Goal: Transaction & Acquisition: Download file/media

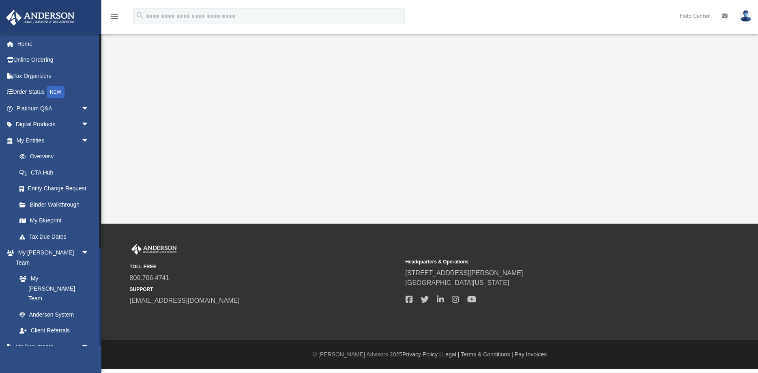
click at [34, 354] on link "Box" at bounding box center [56, 362] width 90 height 16
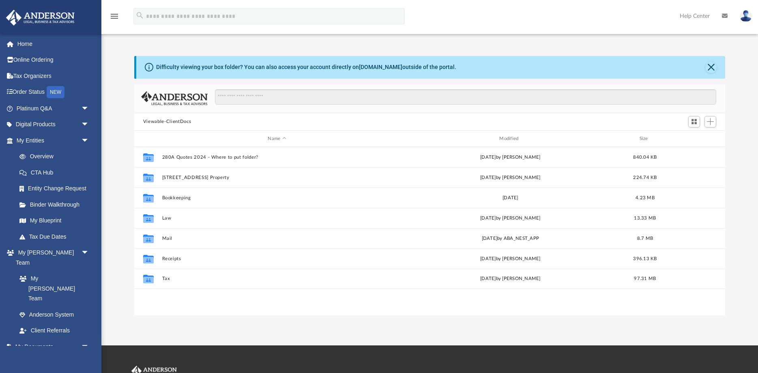
scroll to position [184, 591]
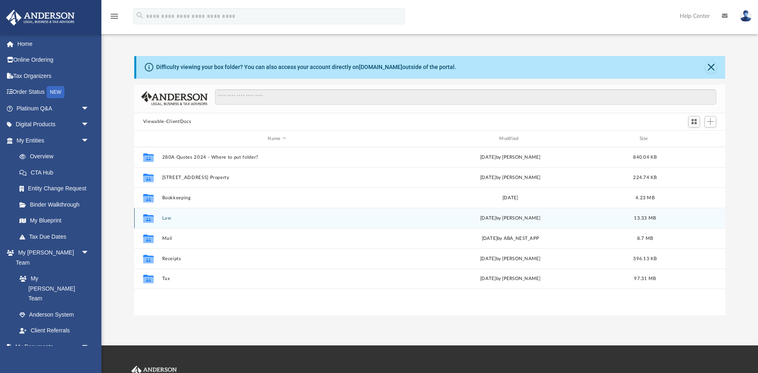
click at [169, 220] on button "Law" at bounding box center [277, 217] width 230 height 5
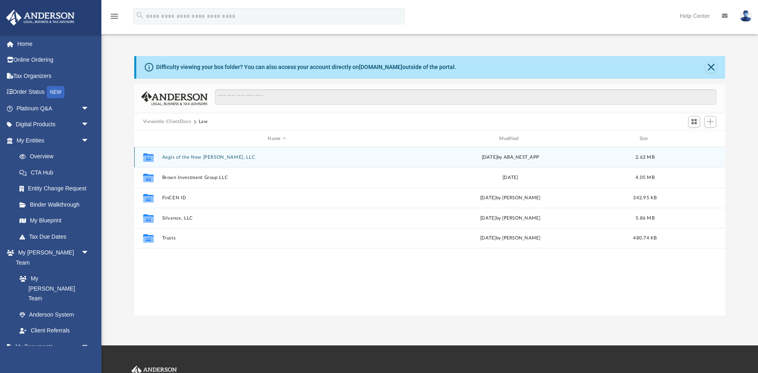
click at [191, 156] on button "Aegis of the New [PERSON_NAME], LLC" at bounding box center [277, 156] width 230 height 5
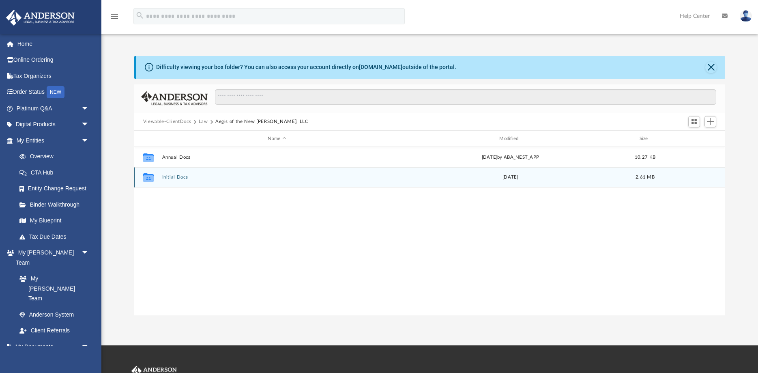
click at [177, 175] on button "Initial Docs" at bounding box center [277, 177] width 230 height 5
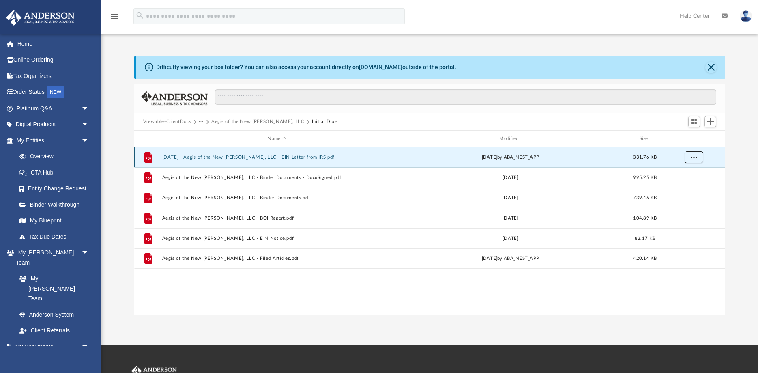
click at [688, 155] on button "More options" at bounding box center [693, 157] width 19 height 12
click at [687, 186] on li "Download" at bounding box center [687, 186] width 24 height 9
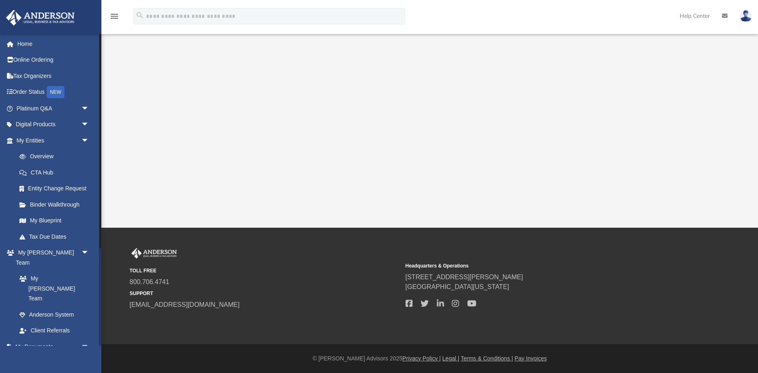
click at [35, 354] on link "Box" at bounding box center [56, 362] width 90 height 16
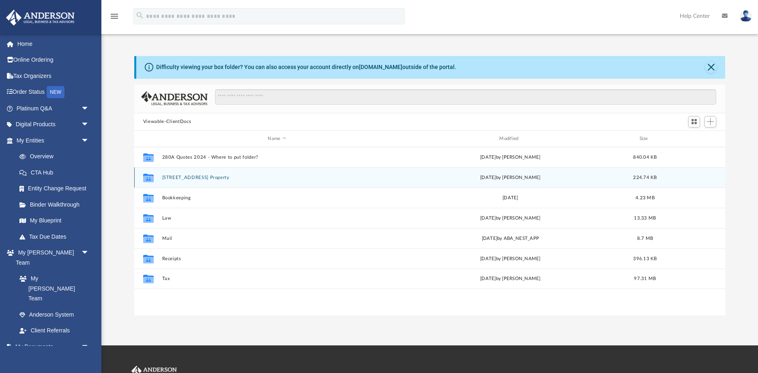
scroll to position [184, 591]
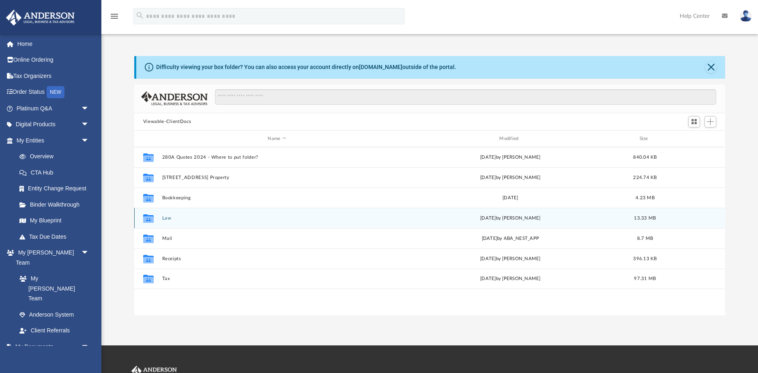
click at [167, 219] on button "Law" at bounding box center [277, 217] width 230 height 5
click at [178, 216] on button "Silvanox, LLC" at bounding box center [277, 217] width 230 height 5
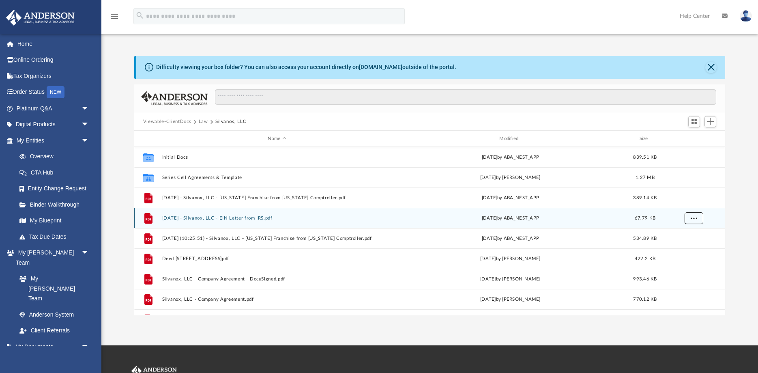
click at [690, 215] on button "More options" at bounding box center [693, 218] width 19 height 12
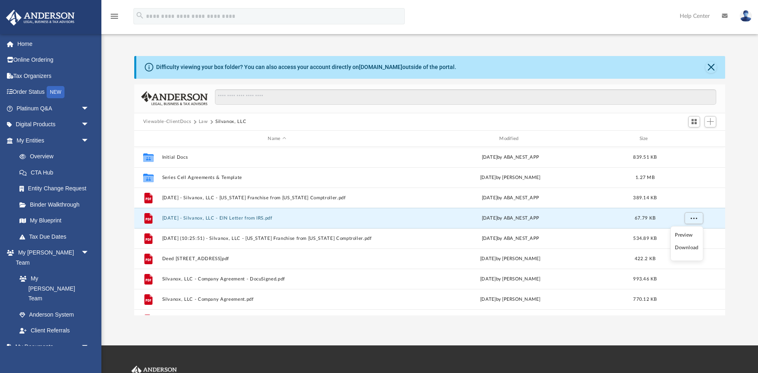
click at [684, 251] on li "Download" at bounding box center [687, 247] width 24 height 9
